Goal: Transaction & Acquisition: Subscribe to service/newsletter

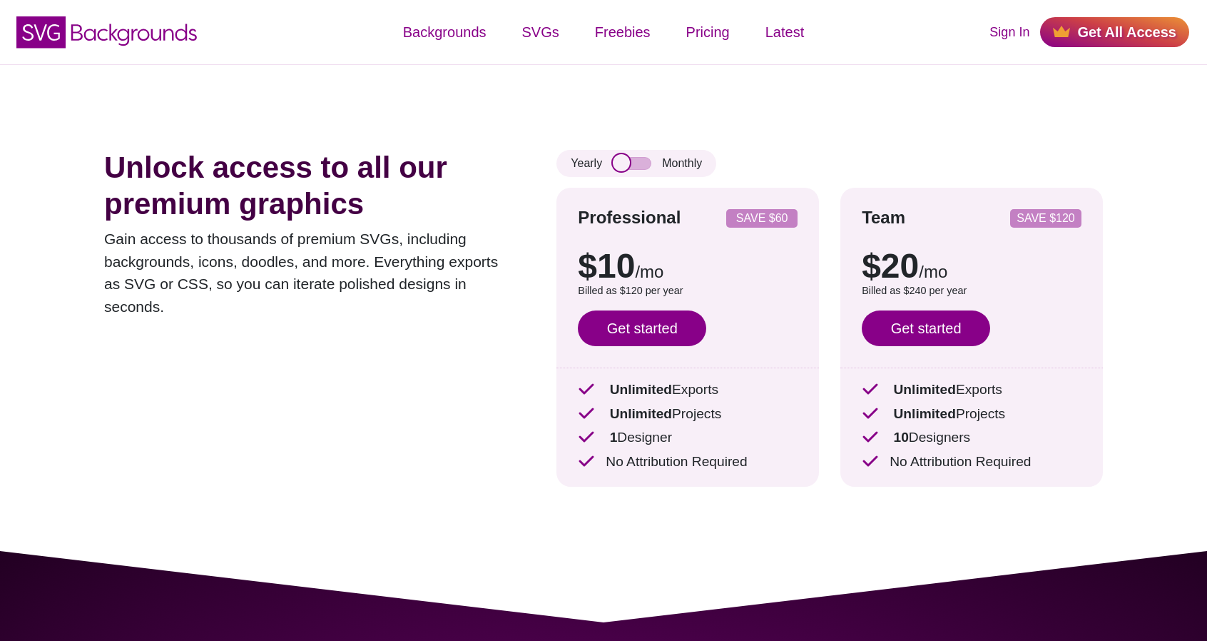
click at [616, 164] on input "checkbox" at bounding box center [632, 163] width 39 height 13
checkbox input "true"
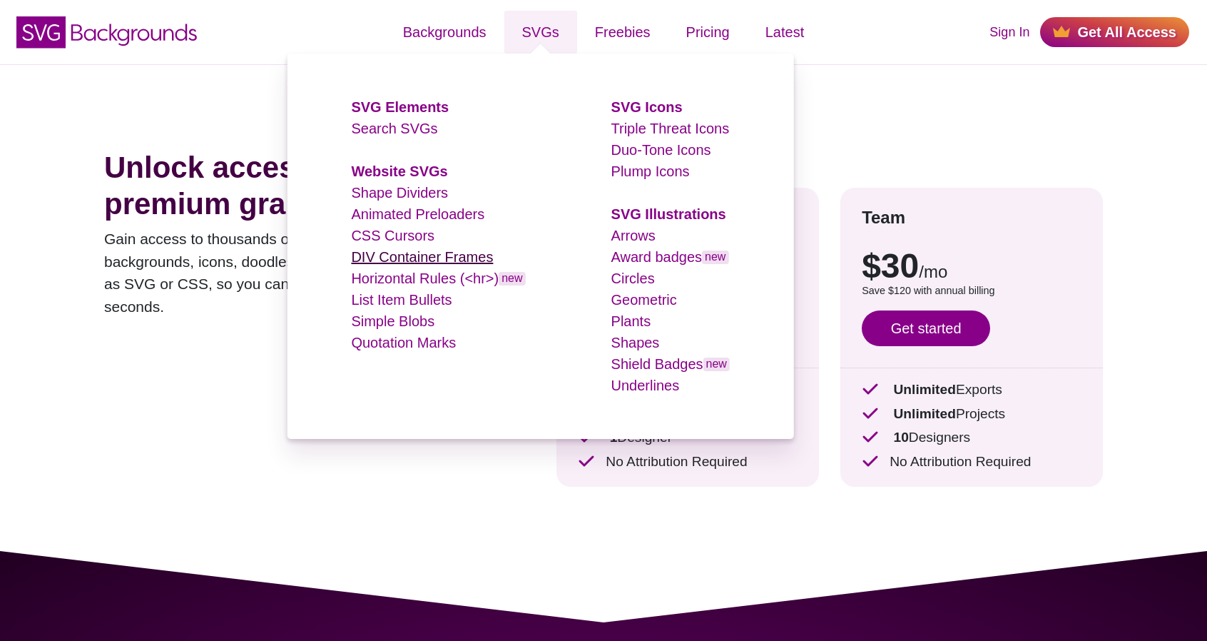
click at [379, 257] on link "DIV Container Frames" at bounding box center [422, 257] width 142 height 16
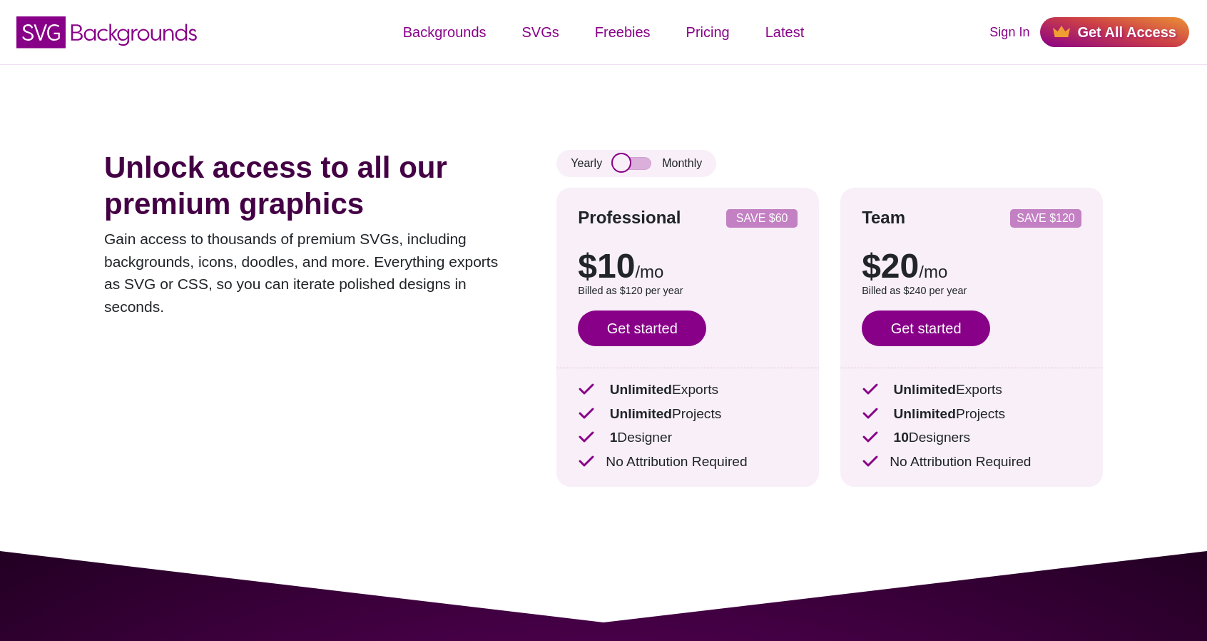
click at [629, 163] on input "checkbox" at bounding box center [632, 163] width 39 height 13
checkbox input "true"
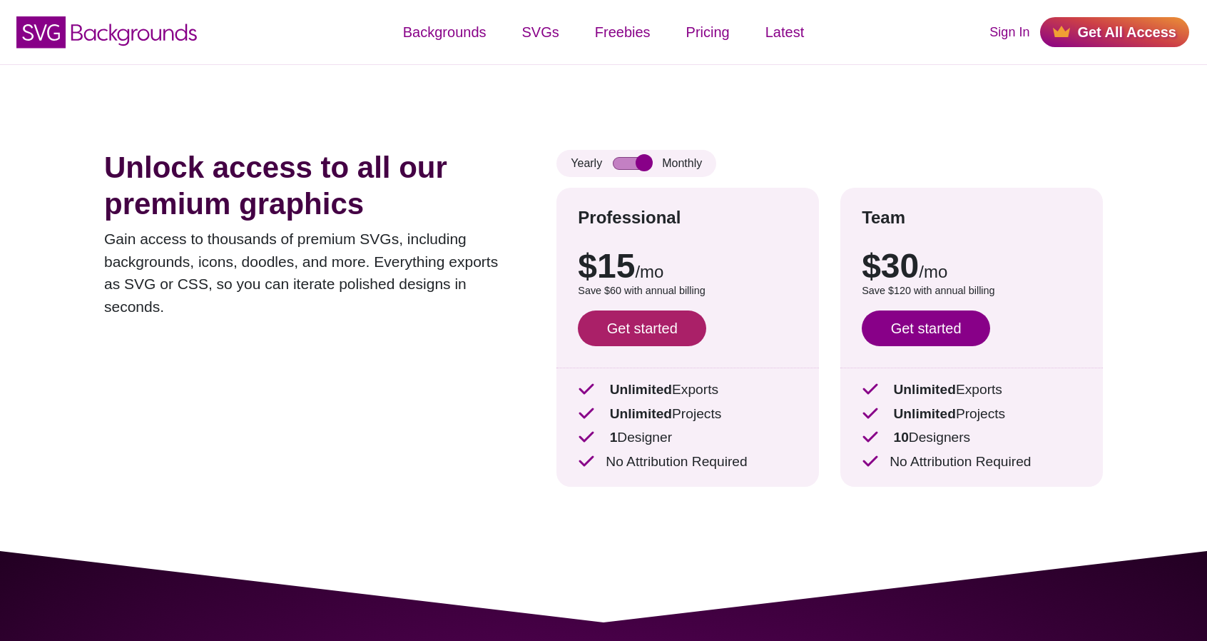
click at [622, 337] on link "Get started" at bounding box center [642, 328] width 128 height 36
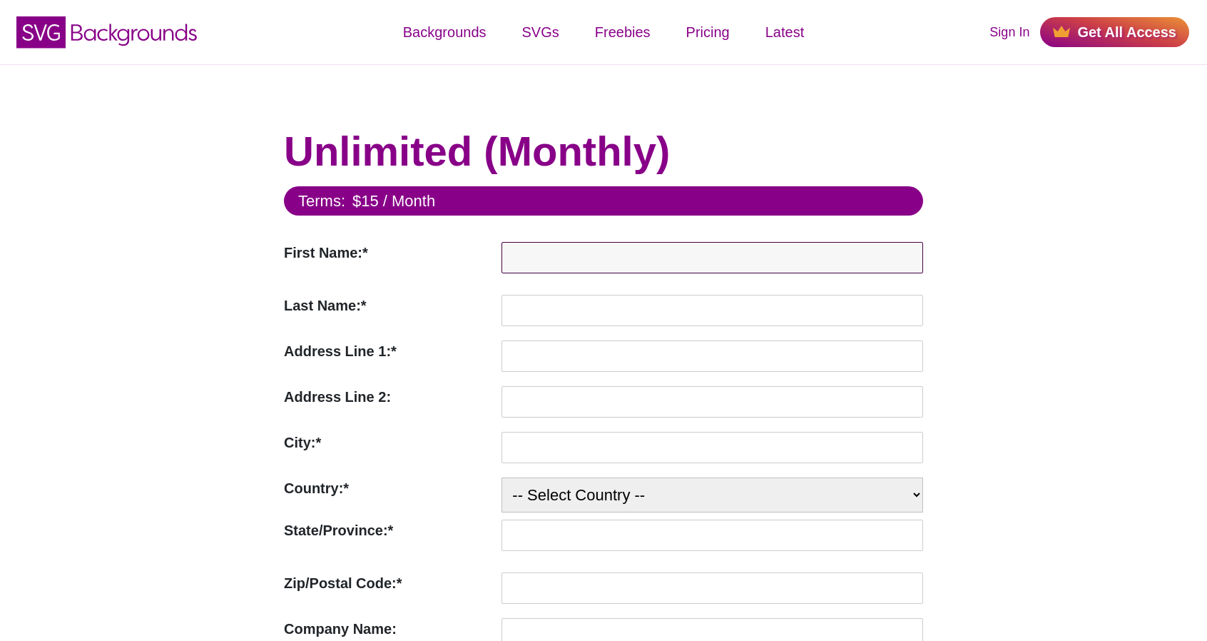
click at [542, 259] on input "First Name:*" at bounding box center [712, 257] width 422 height 31
type input "Rachel"
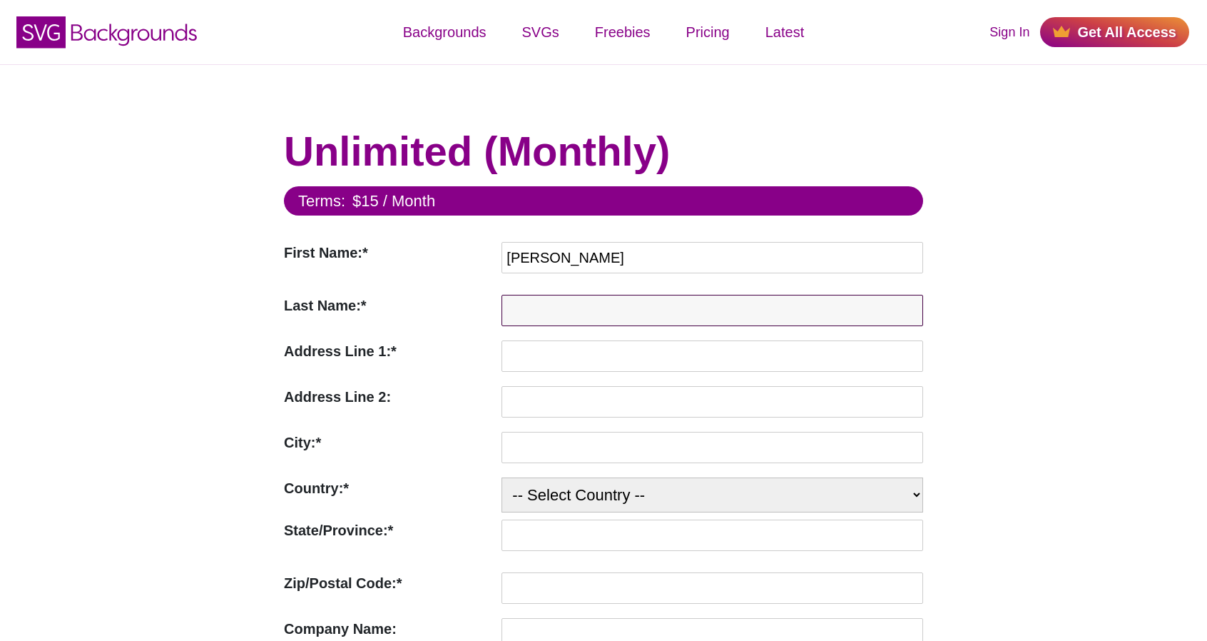
type input "Powell"
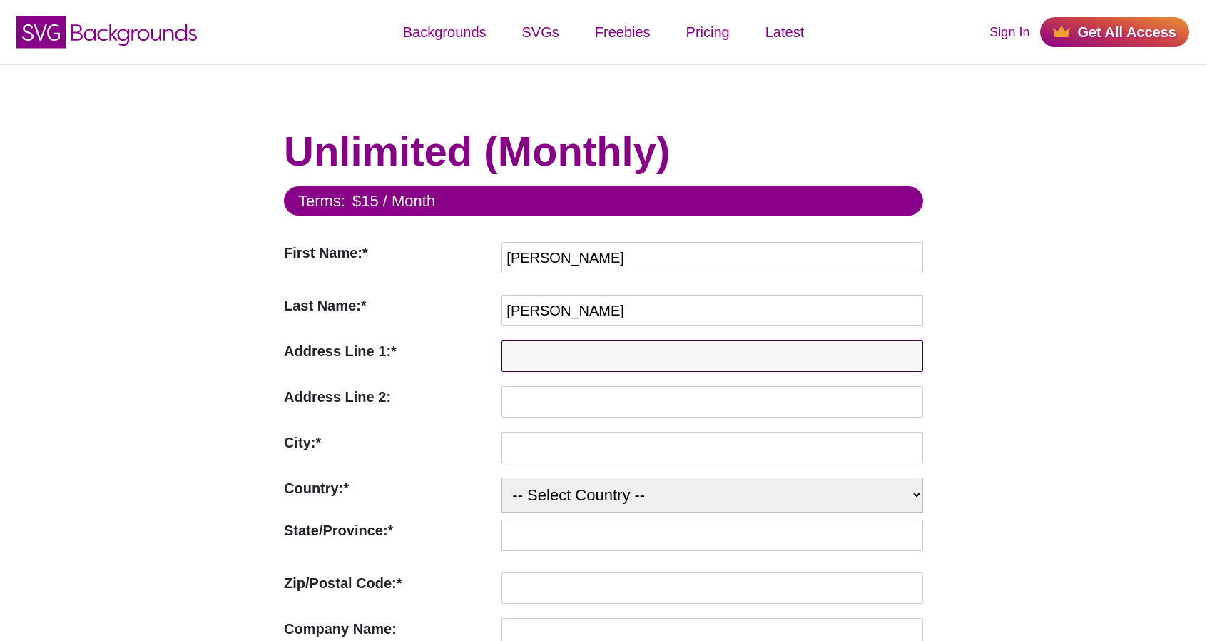
type input "1518 Kirkwood Dr."
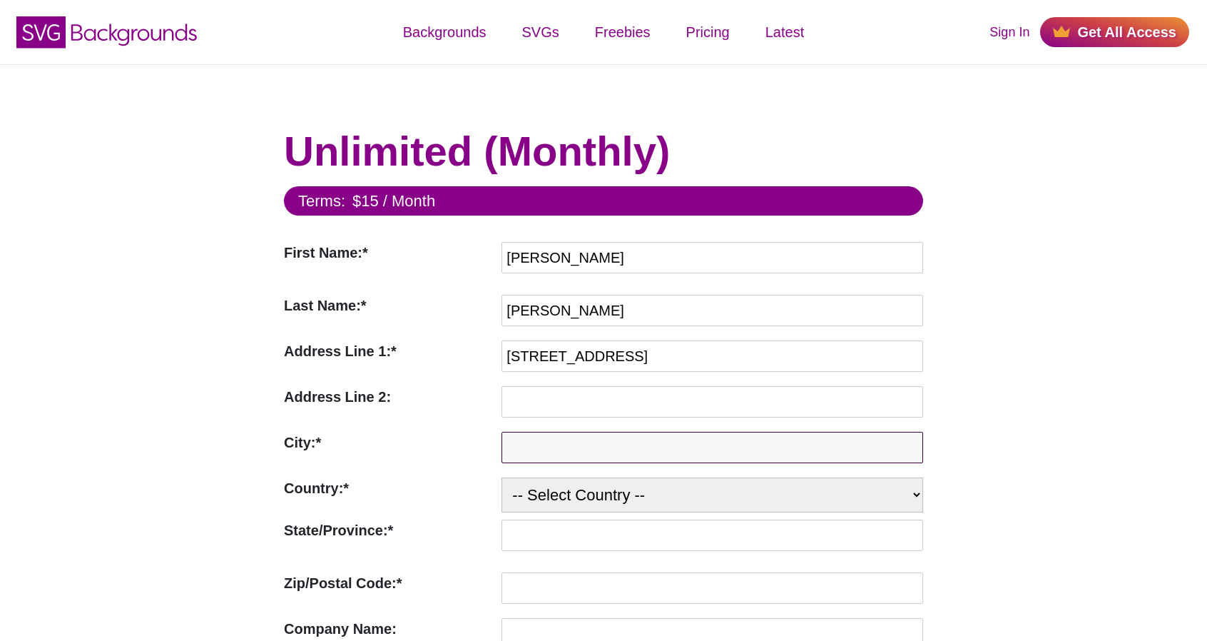
type input "Fort Collins"
select select "US"
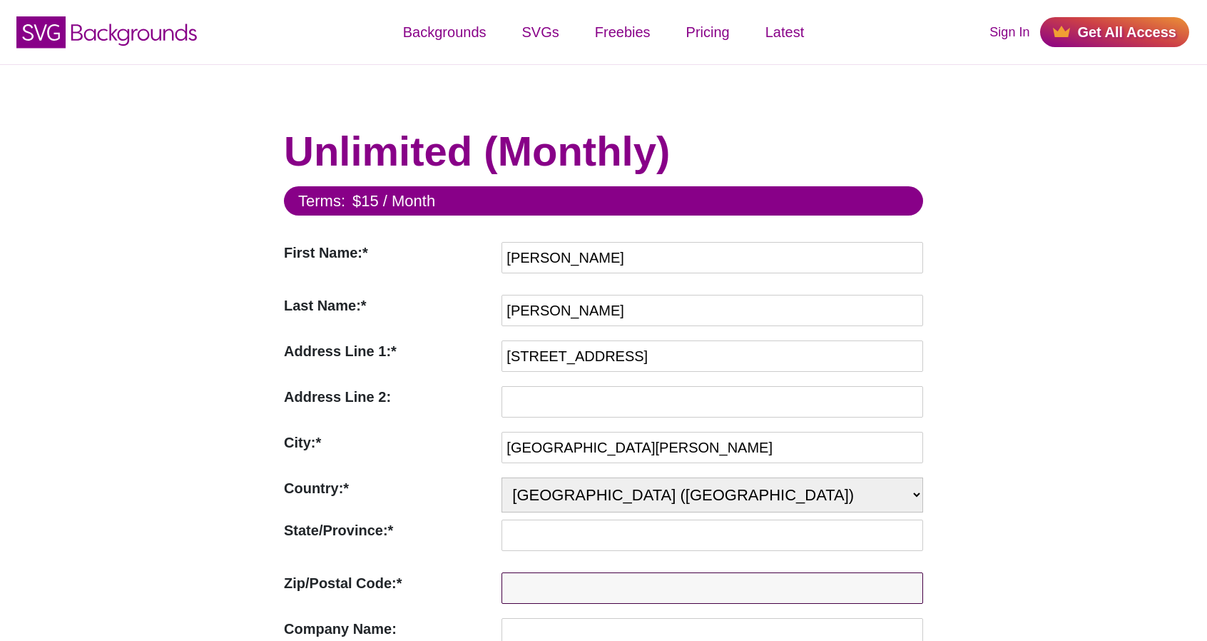
type input "80525"
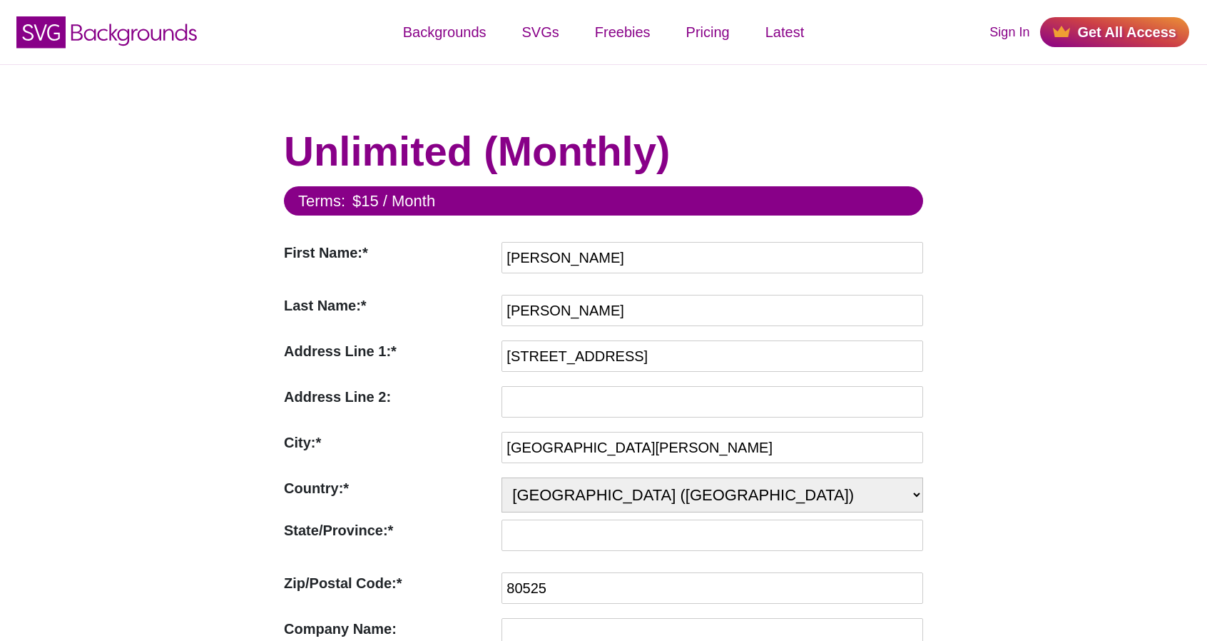
type input "rachelpowell.inbox@gmail.com"
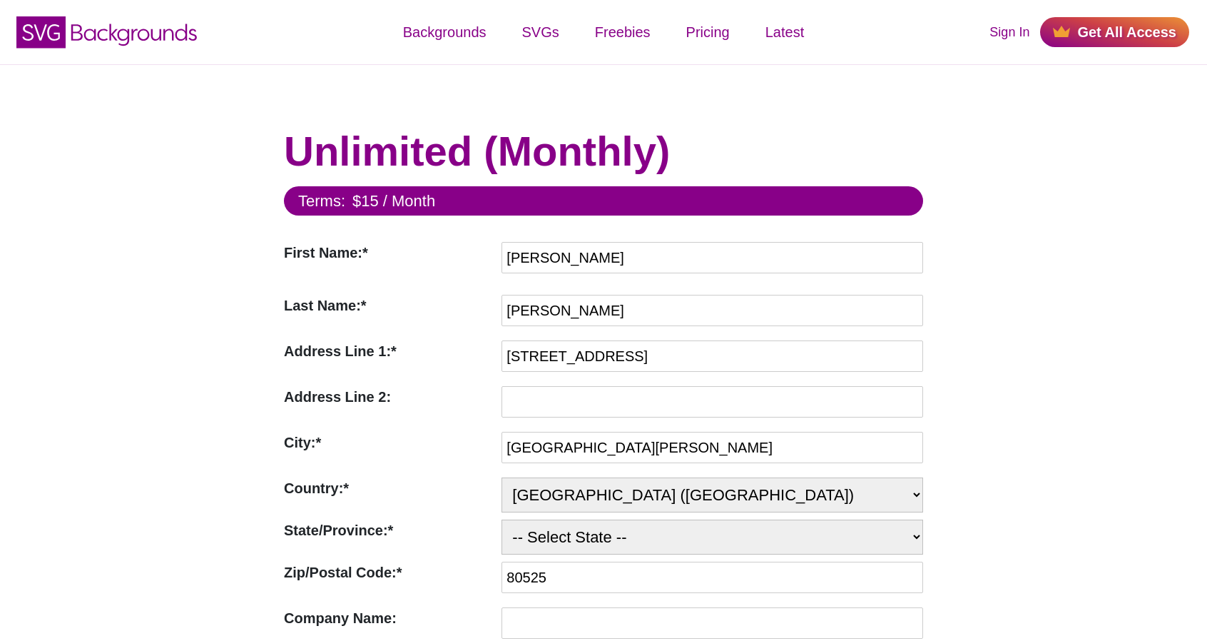
select select "CO"
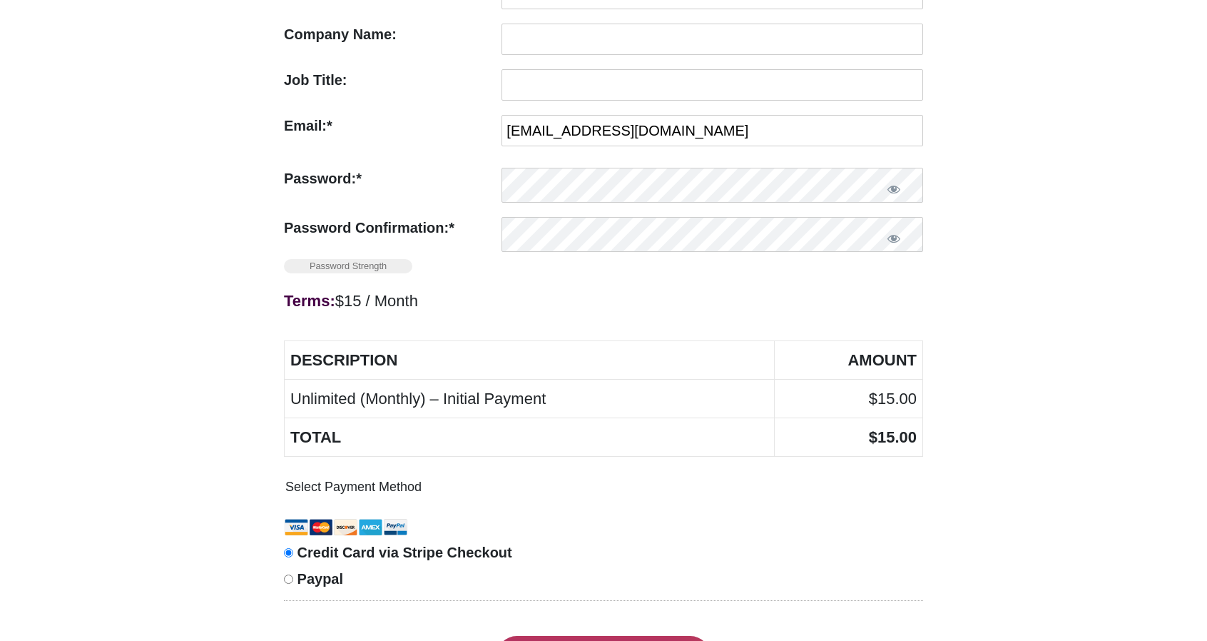
scroll to position [571, 0]
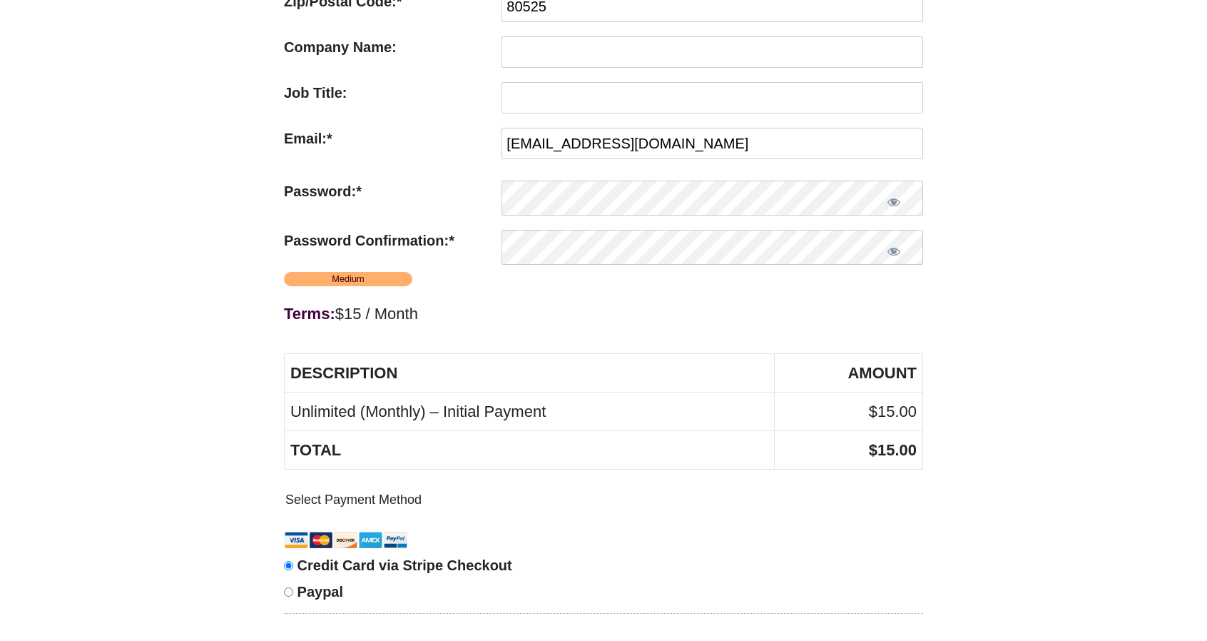
click at [615, 290] on form "Terms: $15 / Month First Name:* First Name Required Rachel Last Name:* Last Nam…" at bounding box center [603, 152] width 639 height 1073
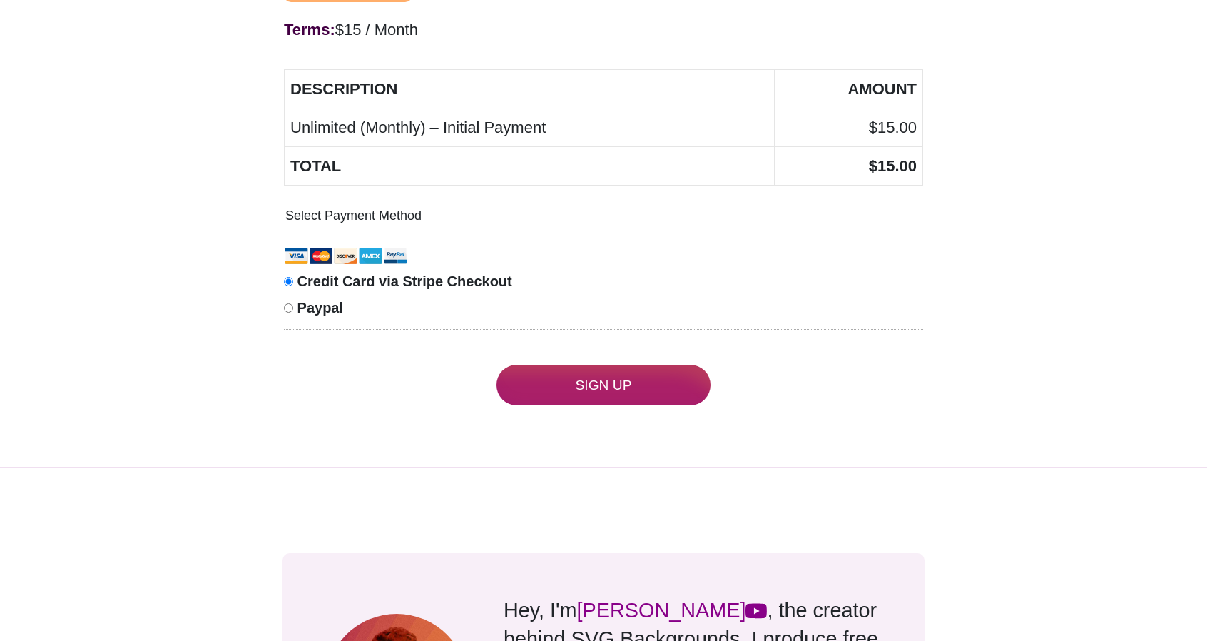
scroll to position [856, 0]
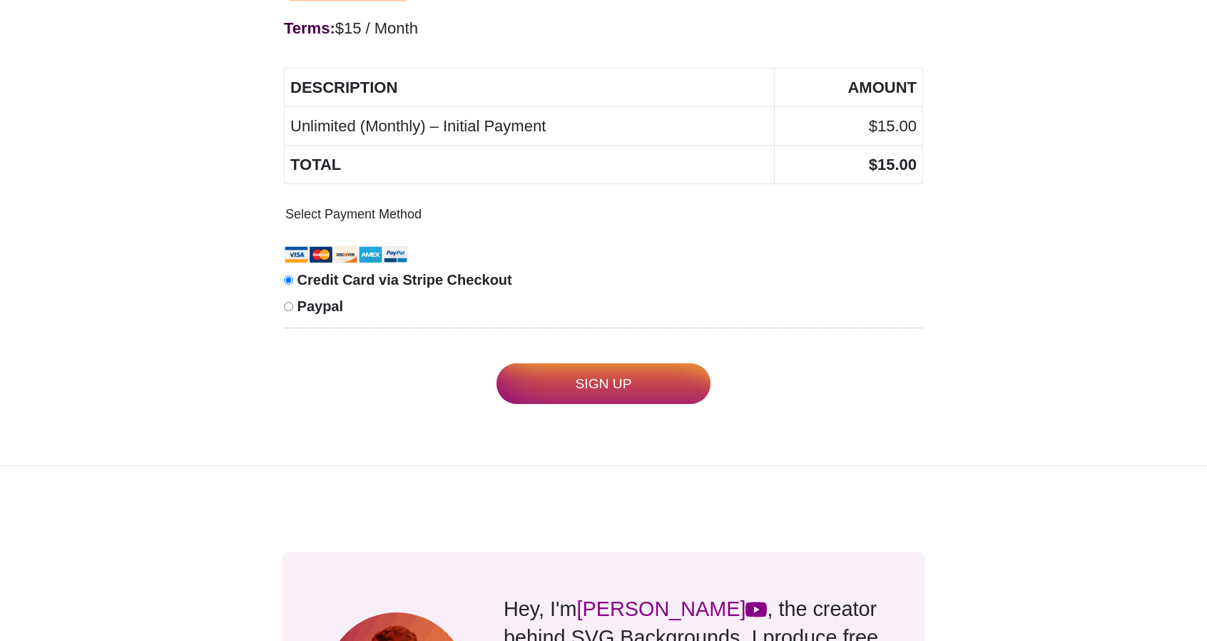
click at [626, 380] on input "Sign Up" at bounding box center [603, 383] width 214 height 41
